Goal: Information Seeking & Learning: Learn about a topic

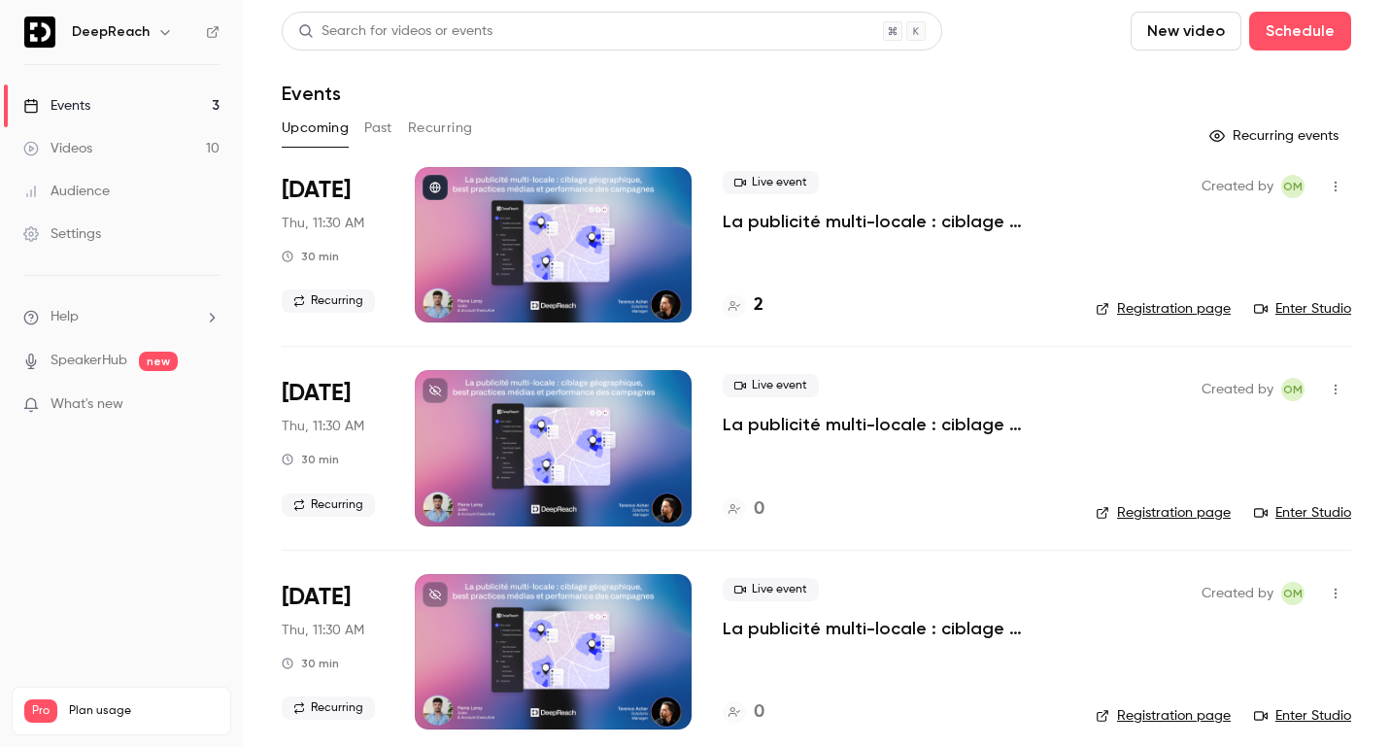
click at [387, 117] on button "Past" at bounding box center [378, 128] width 28 height 31
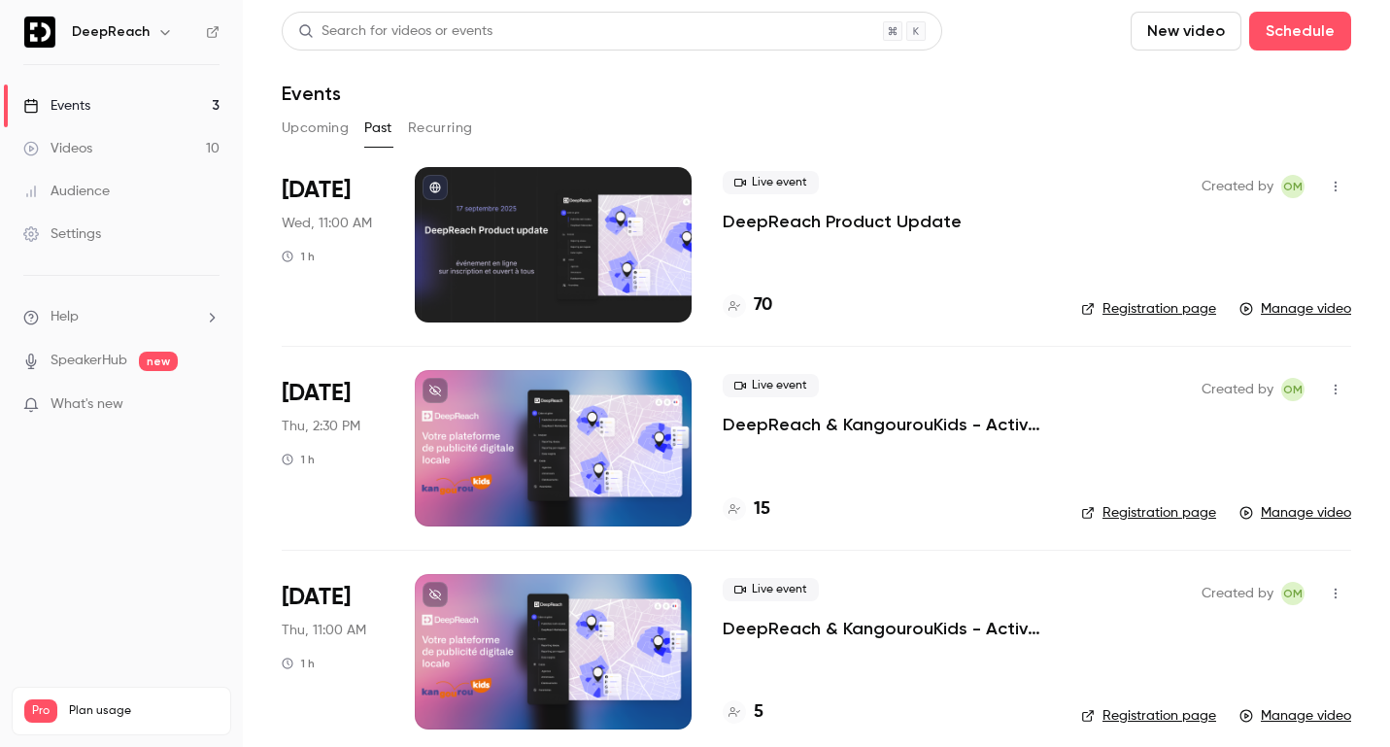
click at [825, 221] on p "DeepReach Product Update" at bounding box center [841, 221] width 239 height 23
